Goal: Information Seeking & Learning: Learn about a topic

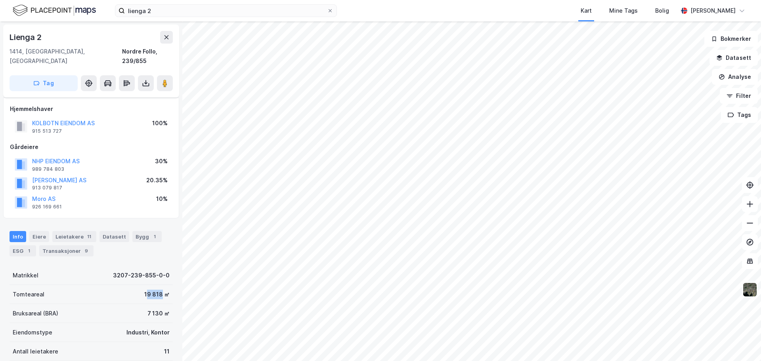
scroll to position [108, 0]
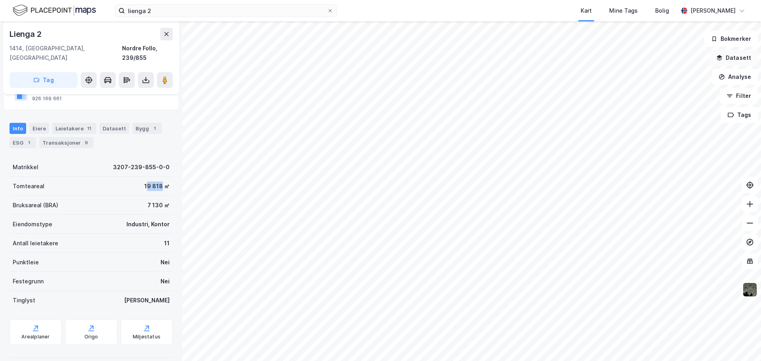
click at [735, 60] on button "Datasett" at bounding box center [733, 58] width 48 height 16
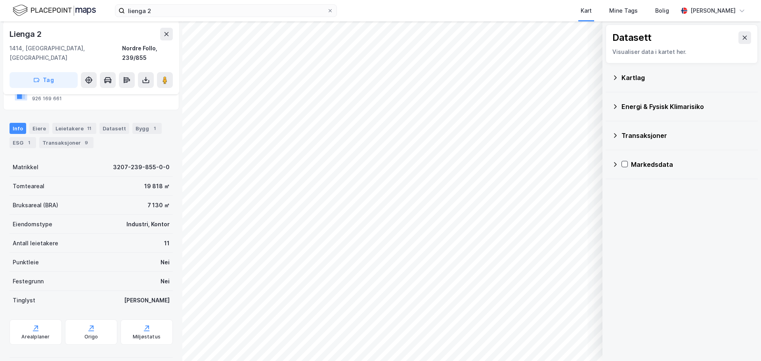
click at [633, 109] on div "Energi & Fysisk Klimarisiko" at bounding box center [686, 107] width 130 height 10
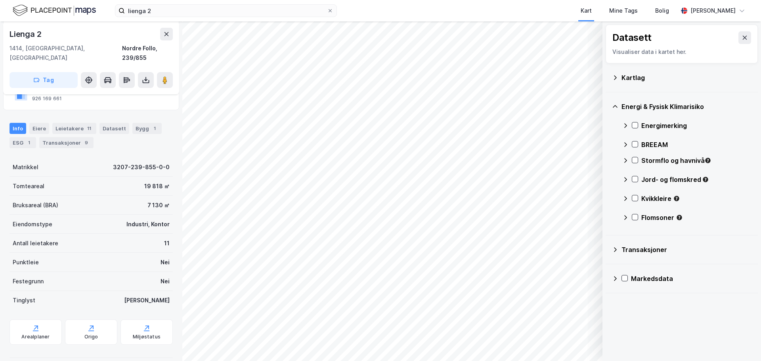
click at [654, 183] on div "Jord- og flomskred" at bounding box center [696, 180] width 110 height 10
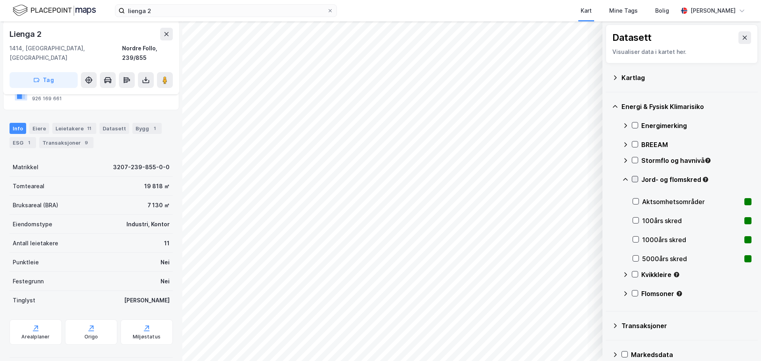
click at [635, 180] on icon at bounding box center [635, 179] width 6 height 6
click at [554, 340] on icon "button" at bounding box center [556, 340] width 6 height 6
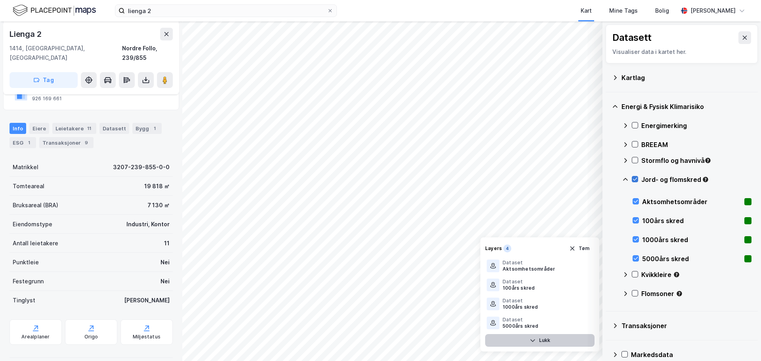
click at [636, 180] on icon at bounding box center [635, 179] width 6 height 6
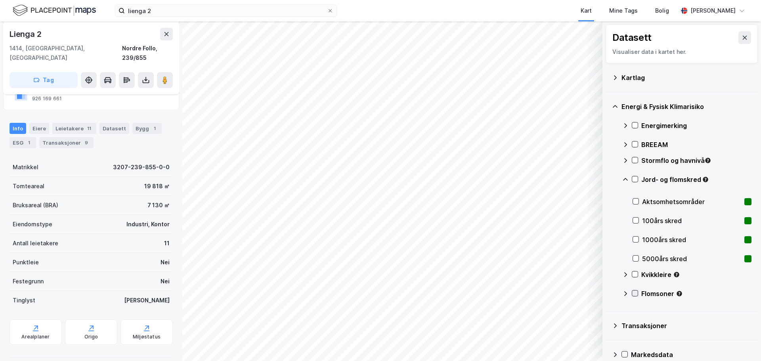
click at [635, 293] on icon at bounding box center [635, 293] width 6 height 6
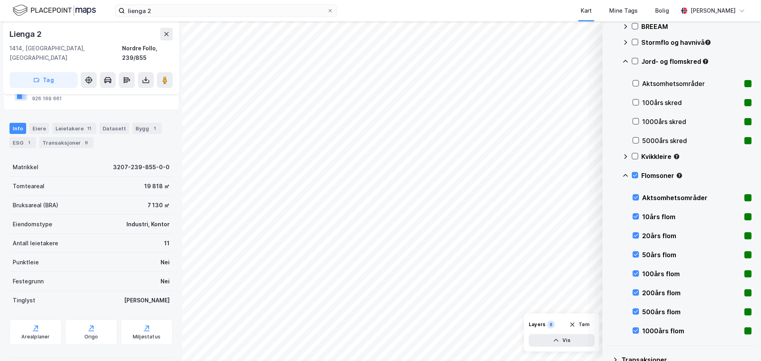
scroll to position [119, 0]
click at [636, 253] on icon at bounding box center [636, 254] width 6 height 6
click at [635, 236] on icon at bounding box center [636, 234] width 4 height 3
click at [633, 216] on icon at bounding box center [636, 216] width 6 height 6
click at [634, 198] on icon at bounding box center [636, 197] width 6 height 6
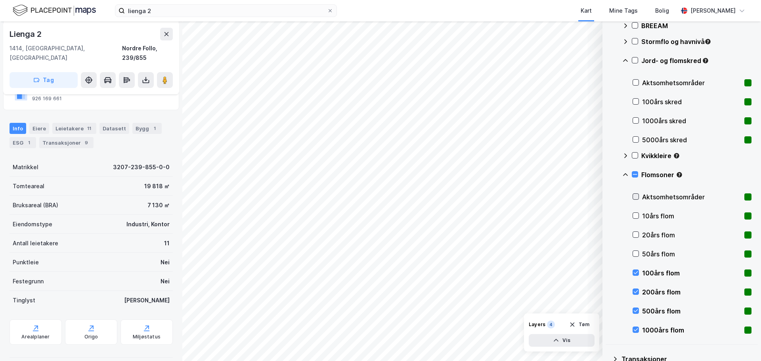
click at [634, 198] on icon at bounding box center [636, 197] width 6 height 6
click at [637, 294] on icon at bounding box center [636, 292] width 6 height 6
drag, startPoint x: 634, startPoint y: 311, endPoint x: 636, endPoint y: 322, distance: 10.9
click at [634, 311] on icon at bounding box center [636, 310] width 4 height 3
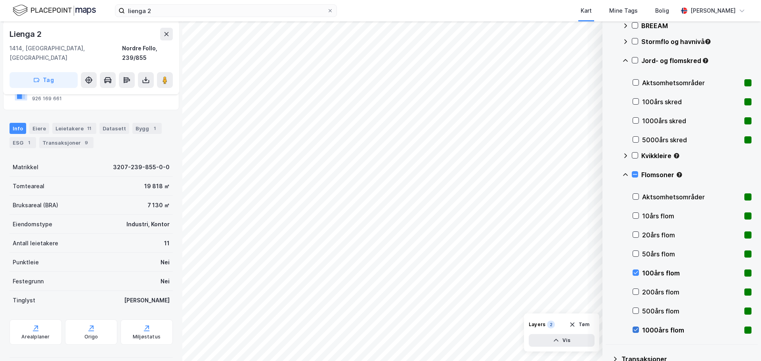
click at [636, 329] on icon at bounding box center [636, 330] width 6 height 6
click at [636, 200] on div at bounding box center [635, 196] width 6 height 6
